Goal: Task Accomplishment & Management: Manage account settings

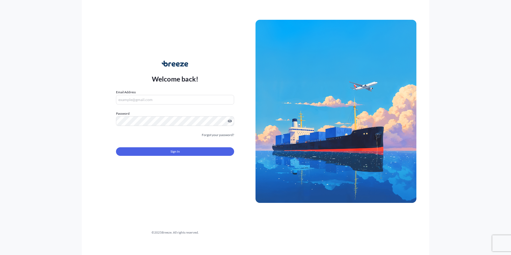
type input "[PERSON_NAME][EMAIL_ADDRESS][DOMAIN_NAME]"
click at [156, 150] on button "Sign In" at bounding box center [175, 151] width 118 height 9
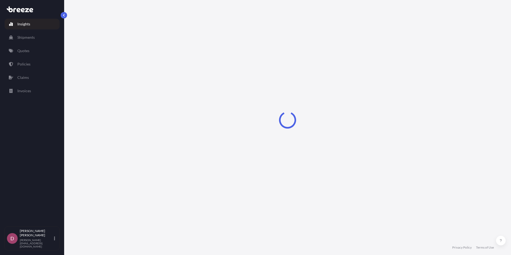
select select "2025"
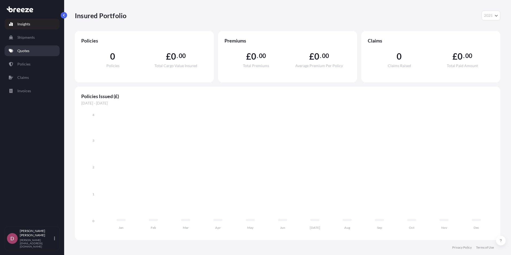
click at [29, 52] on p "Quotes" at bounding box center [23, 50] width 12 height 5
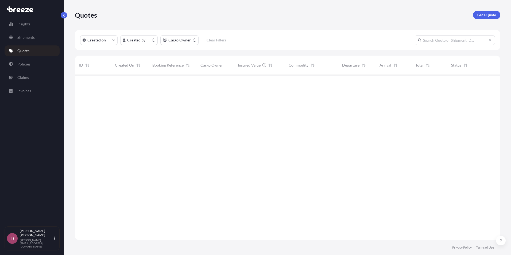
scroll to position [164, 421]
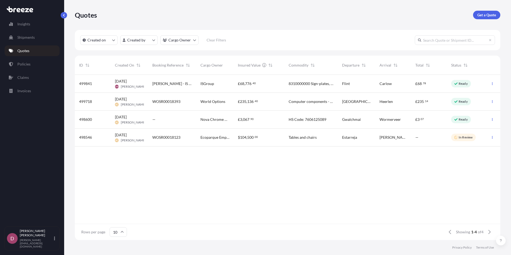
click at [176, 80] on div "[PERSON_NAME] - IS Group" at bounding box center [172, 84] width 48 height 18
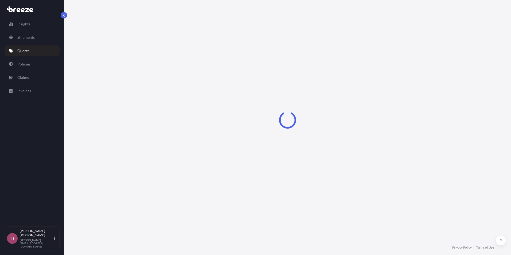
select select "Road"
select select "2"
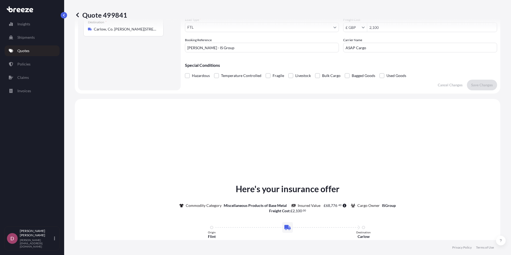
scroll to position [161, 0]
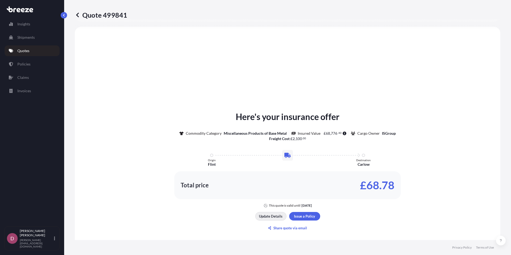
click at [267, 217] on p "Update Details" at bounding box center [271, 215] width 24 height 5
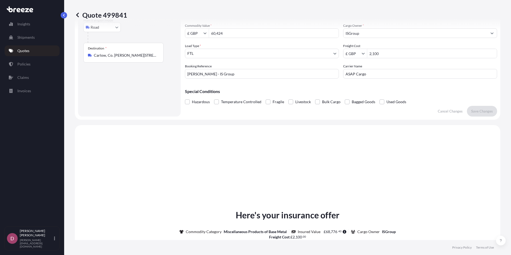
scroll to position [9, 0]
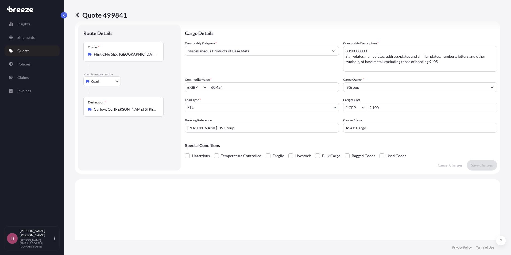
click at [213, 106] on body "Insights Shipments Quotes Policies Claims Invoices D [PERSON_NAME] [PERSON_NAME…" at bounding box center [255, 127] width 511 height 255
click at [380, 108] on input "2,100" at bounding box center [432, 108] width 130 height 10
drag, startPoint x: 395, startPoint y: 106, endPoint x: 316, endPoint y: 109, distance: 79.1
click at [315, 110] on div "Commodity Category * Miscellaneous Products of Base Metal Commodity Description…" at bounding box center [341, 87] width 312 height 92
type input "4,200"
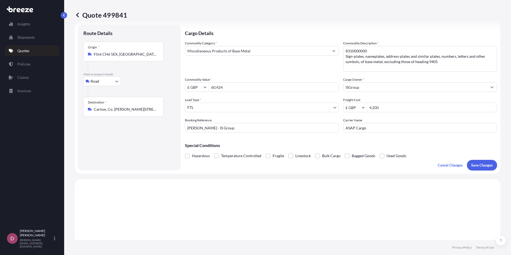
click at [354, 94] on div "Commodity Category * Miscellaneous Products of Base Metal Commodity Description…" at bounding box center [341, 87] width 312 height 92
click at [312, 104] on body "4,200 Insights Shipments Quotes Policies Claims Invoices D [PERSON_NAME] [PERSO…" at bounding box center [255, 127] width 511 height 255
click at [268, 105] on body "Insights Shipments Quotes Policies Claims Invoices D [PERSON_NAME] [PERSON_NAME…" at bounding box center [255, 127] width 511 height 255
click at [473, 167] on p "Save Changes" at bounding box center [482, 164] width 22 height 5
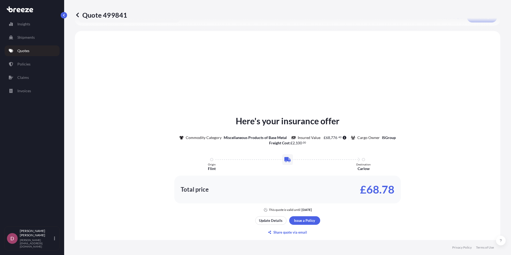
scroll to position [161, 0]
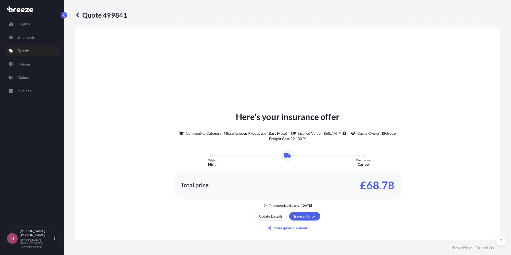
select select "Road"
select select "2"
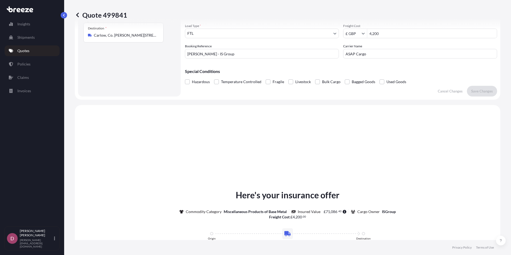
scroll to position [0, 0]
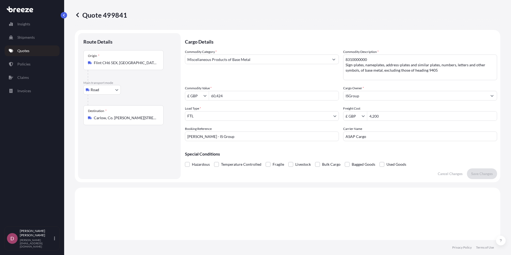
click at [392, 116] on input "4,200" at bounding box center [432, 116] width 130 height 10
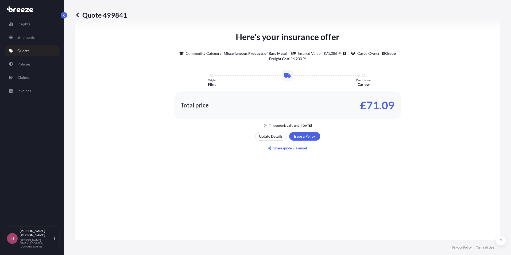
scroll to position [233, 0]
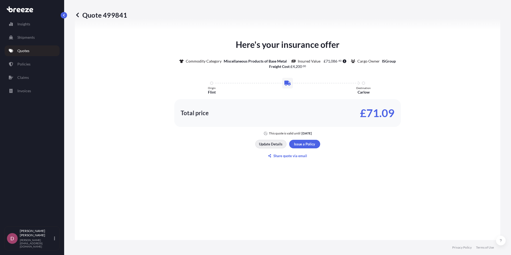
click at [270, 147] on button "Update Details" at bounding box center [270, 144] width 31 height 9
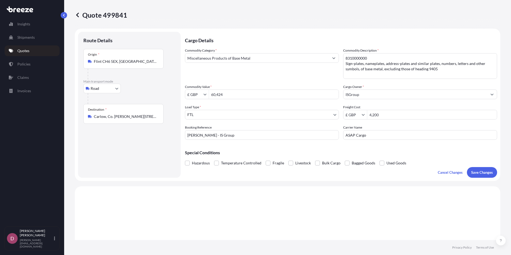
scroll to position [0, 0]
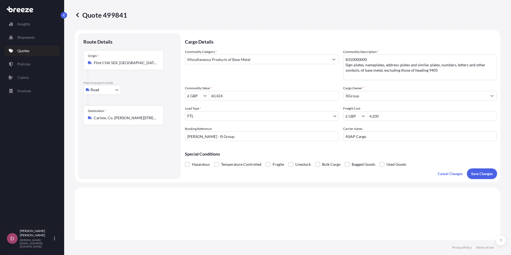
click at [186, 17] on div "Quote 499841" at bounding box center [287, 15] width 425 height 9
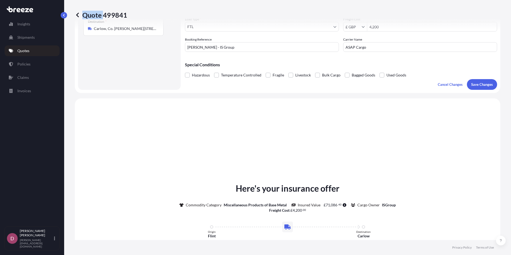
scroll to position [80, 0]
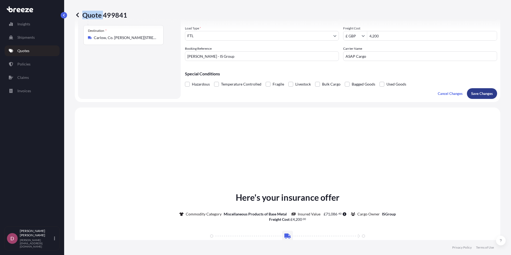
click at [484, 95] on p "Save Changes" at bounding box center [482, 93] width 22 height 5
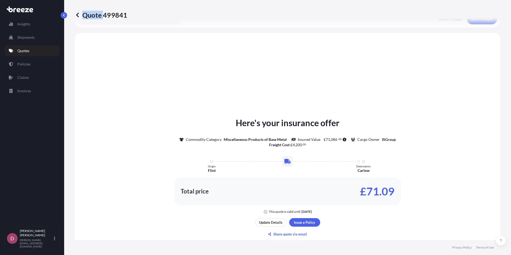
scroll to position [161, 0]
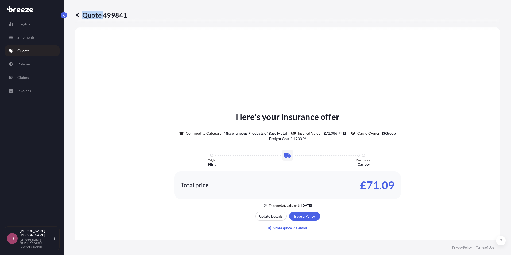
select select "Road"
select select "2"
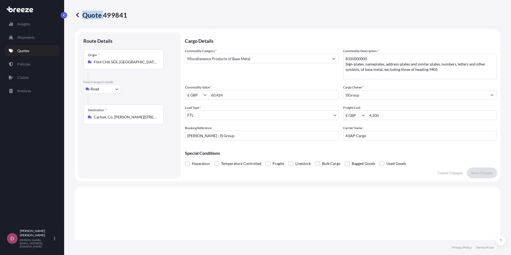
scroll to position [0, 0]
click at [24, 51] on p "Quotes" at bounding box center [23, 50] width 12 height 5
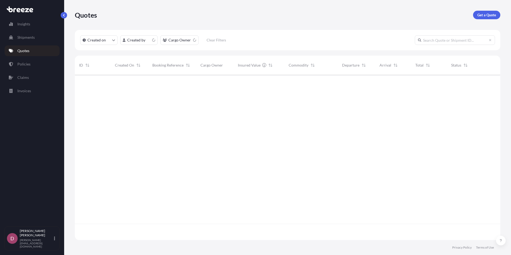
scroll to position [164, 421]
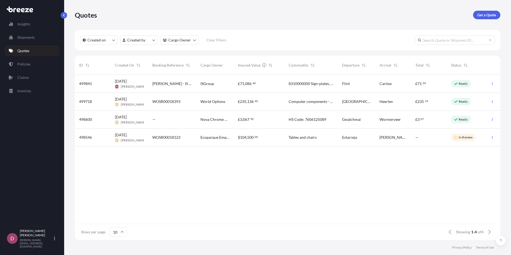
click at [139, 84] on span "[PERSON_NAME]" at bounding box center [133, 86] width 25 height 4
select select "Road"
select select "2"
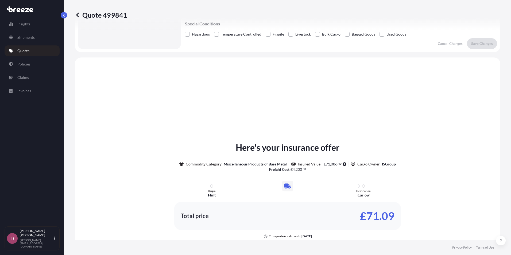
scroll to position [27, 0]
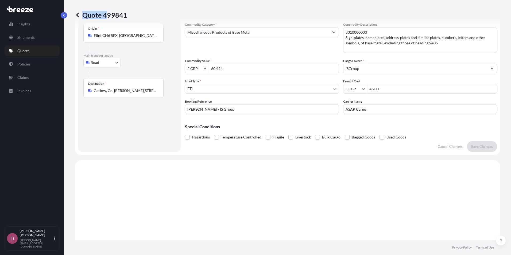
drag, startPoint x: 127, startPoint y: 16, endPoint x: 107, endPoint y: 16, distance: 20.0
click at [107, 16] on div "Quote 499841" at bounding box center [287, 15] width 425 height 9
copy p "Quote 4"
drag, startPoint x: 127, startPoint y: 15, endPoint x: 115, endPoint y: 15, distance: 12.3
click at [115, 15] on div "Quote 499841" at bounding box center [287, 15] width 425 height 9
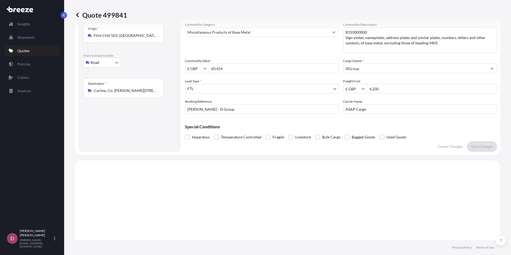
click at [117, 15] on p "Quote 499841" at bounding box center [101, 15] width 52 height 9
copy p "499841"
